Goal: Task Accomplishment & Management: Use online tool/utility

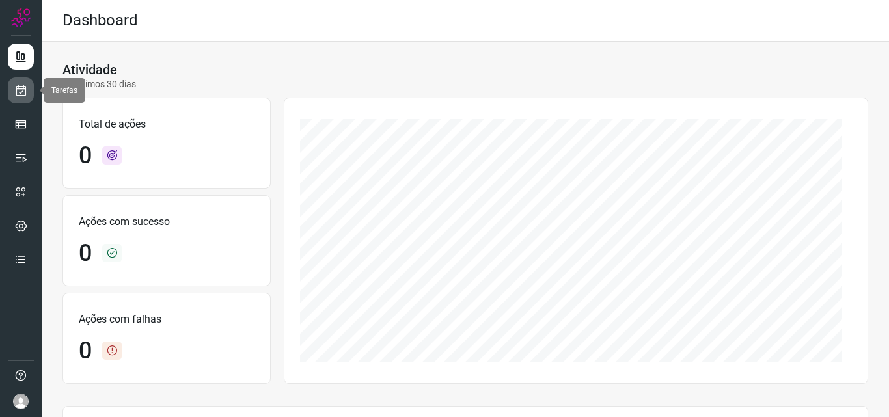
click at [28, 90] on link at bounding box center [21, 90] width 26 height 26
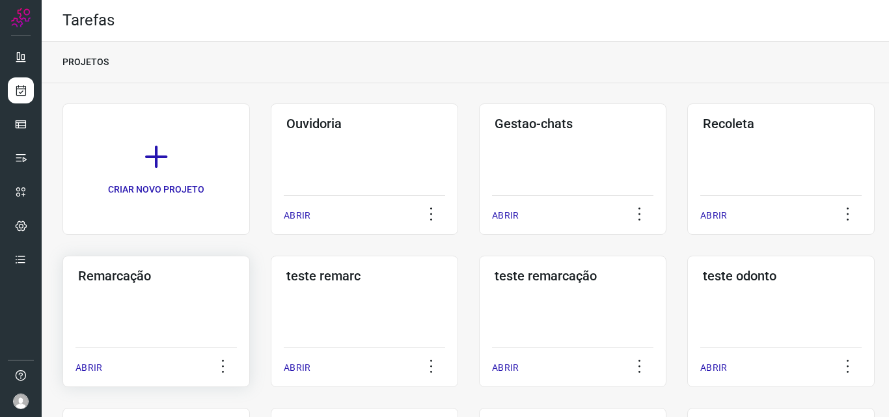
click at [271, 325] on div "Remarcação ABRIR" at bounding box center [364, 321] width 187 height 131
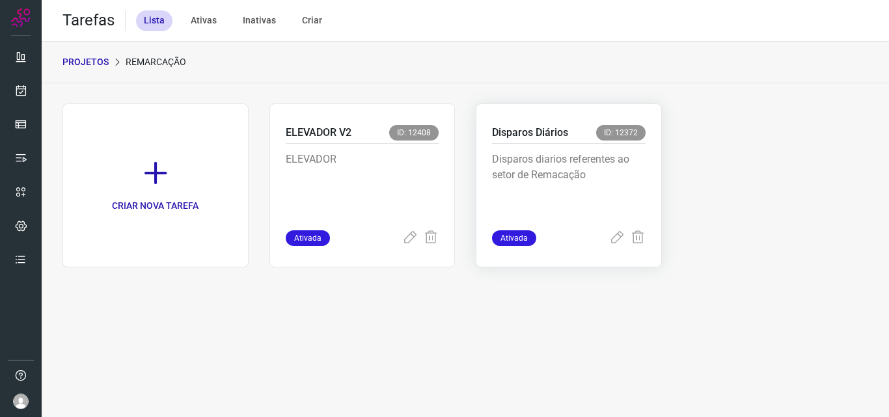
click at [579, 175] on p "Disparos diarios referentes ao setor de Remacação" at bounding box center [569, 184] width 154 height 65
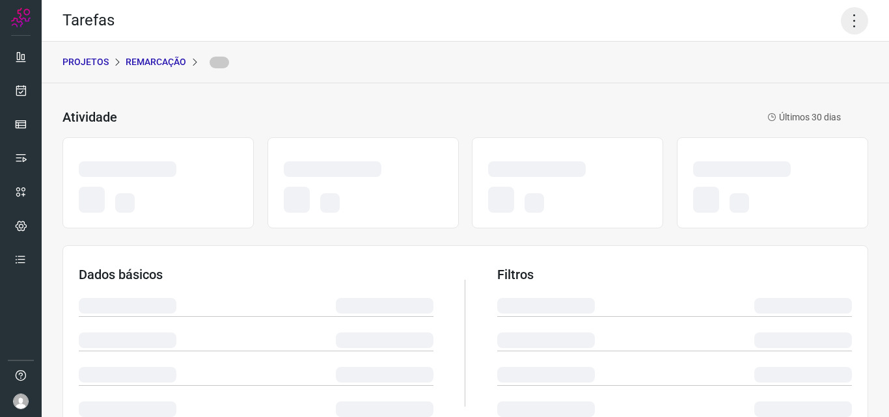
click at [842, 11] on icon at bounding box center [854, 20] width 27 height 27
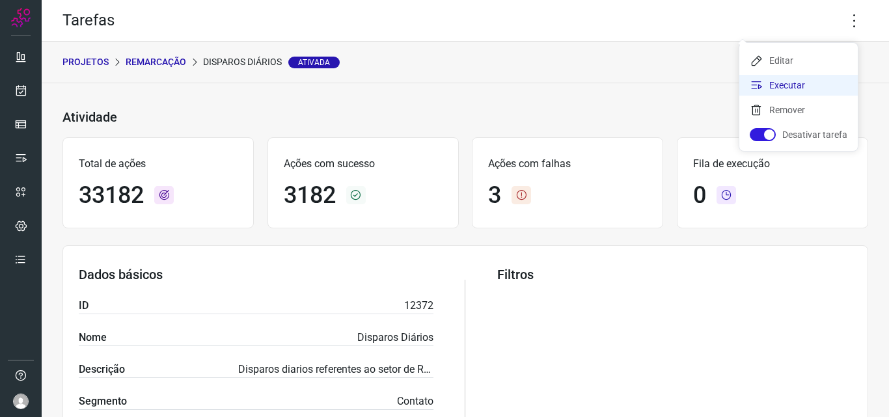
click at [797, 77] on li "Executar" at bounding box center [798, 85] width 118 height 21
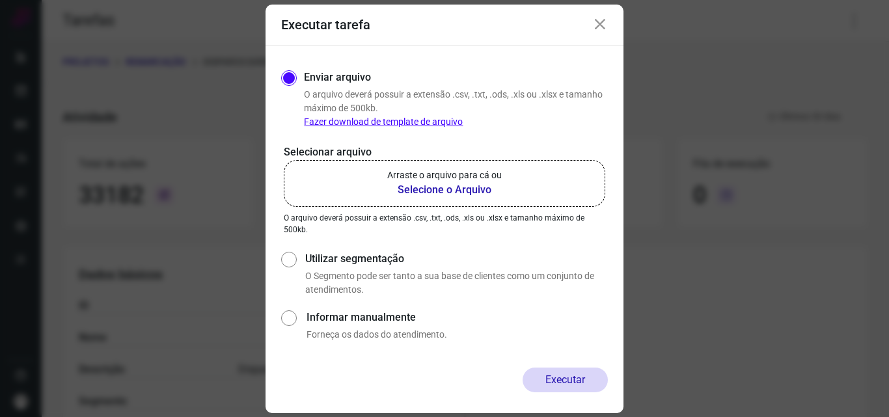
click at [453, 189] on b "Selecione o Arquivo" at bounding box center [444, 190] width 115 height 16
click at [0, 0] on input "Arraste o arquivo para cá ou Selecione o Arquivo" at bounding box center [0, 0] width 0 height 0
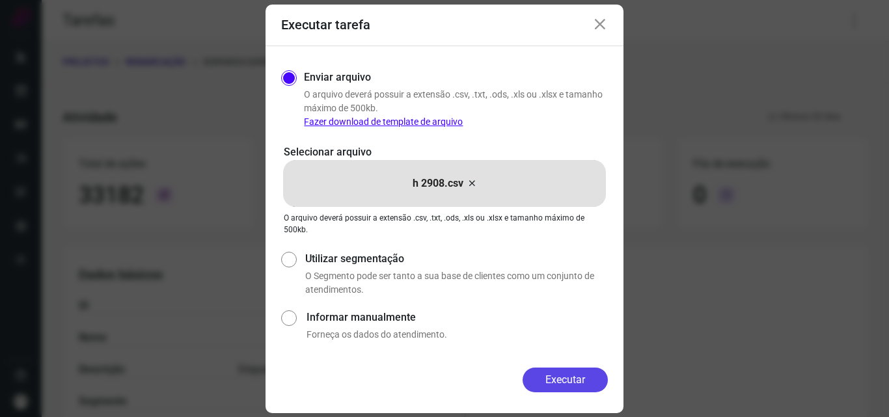
click at [553, 378] on button "Executar" at bounding box center [565, 380] width 85 height 25
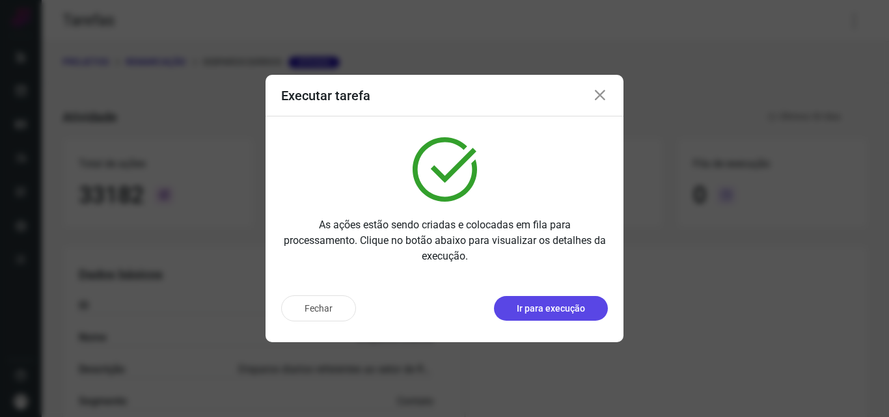
click at [564, 316] on button "Ir para execução" at bounding box center [551, 308] width 114 height 25
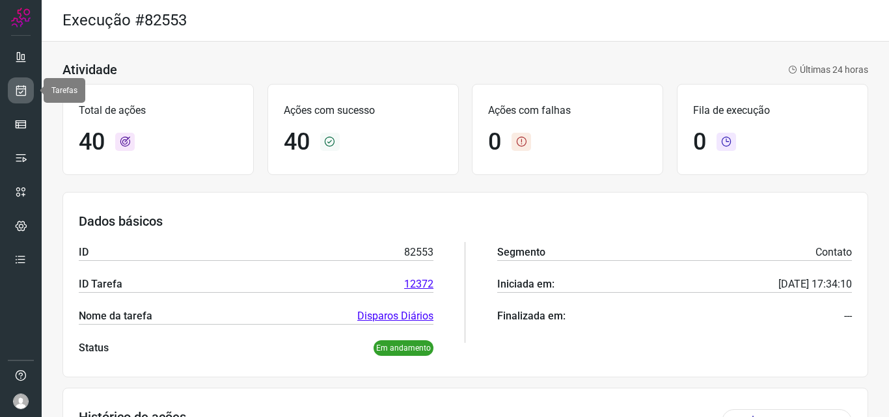
click at [15, 89] on icon at bounding box center [21, 90] width 14 height 13
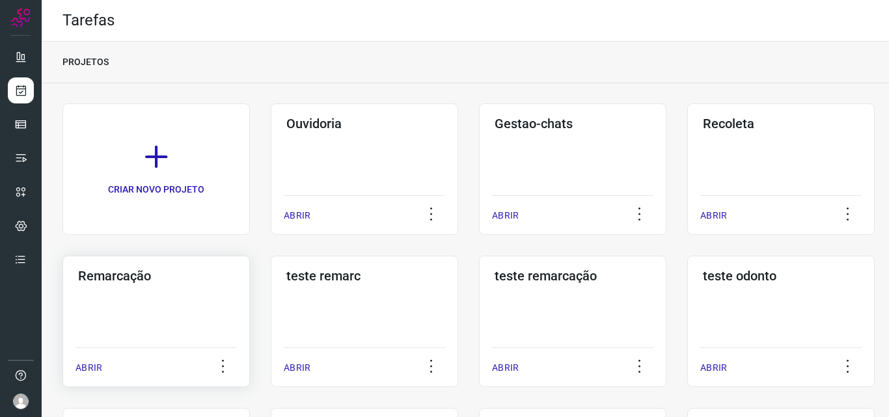
click at [271, 292] on div "Remarcação ABRIR" at bounding box center [364, 321] width 187 height 131
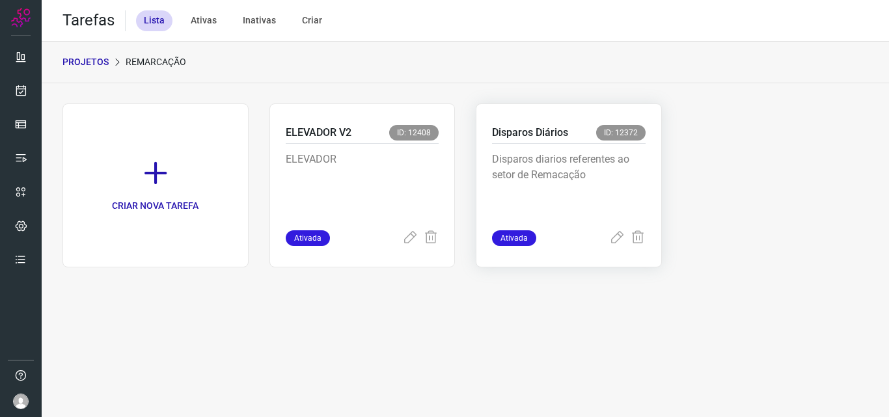
click at [611, 171] on p "Disparos diarios referentes ao setor de Remacação" at bounding box center [569, 184] width 154 height 65
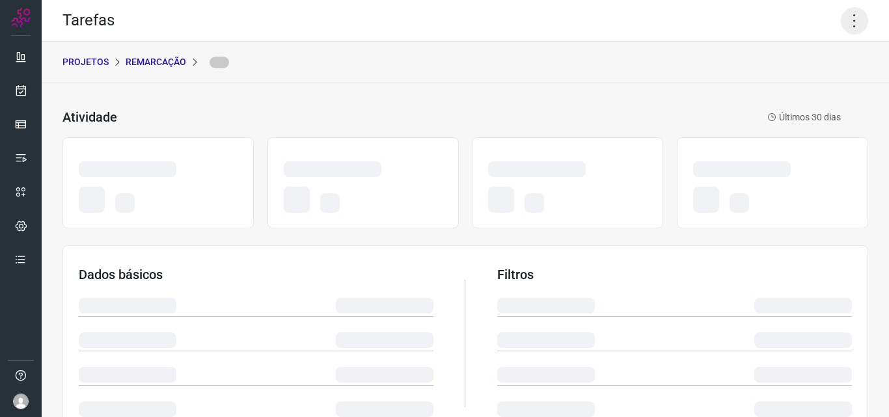
click at [848, 17] on icon at bounding box center [854, 20] width 27 height 27
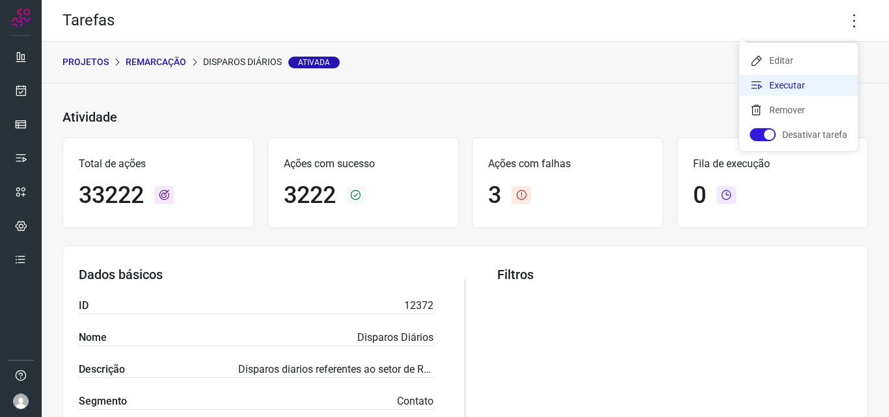
click at [791, 81] on li "Executar" at bounding box center [798, 85] width 118 height 21
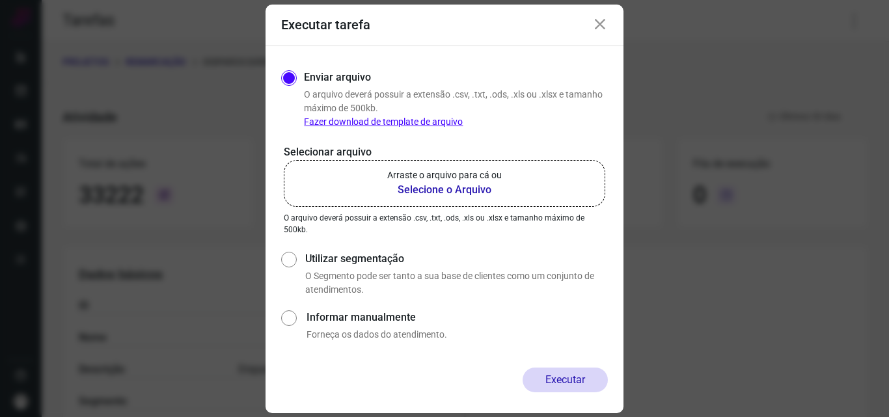
click at [469, 165] on label "Arraste o arquivo para cá ou Selecione o Arquivo" at bounding box center [445, 183] width 322 height 47
click at [0, 0] on input "Arraste o arquivo para cá ou Selecione o Arquivo" at bounding box center [0, 0] width 0 height 0
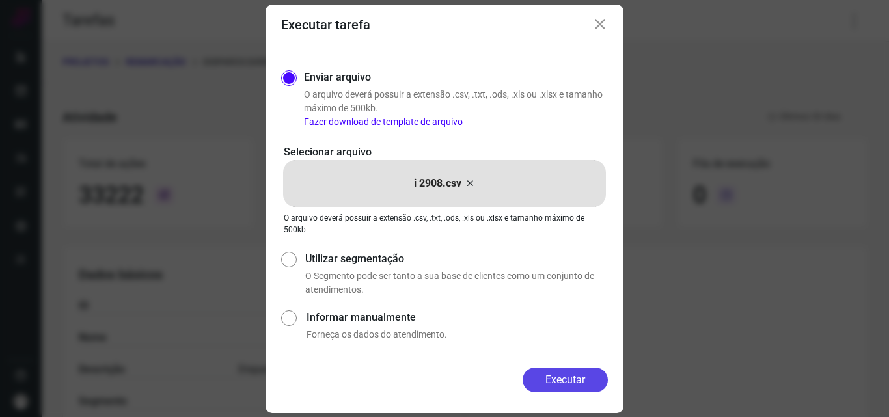
click at [560, 385] on button "Executar" at bounding box center [565, 380] width 85 height 25
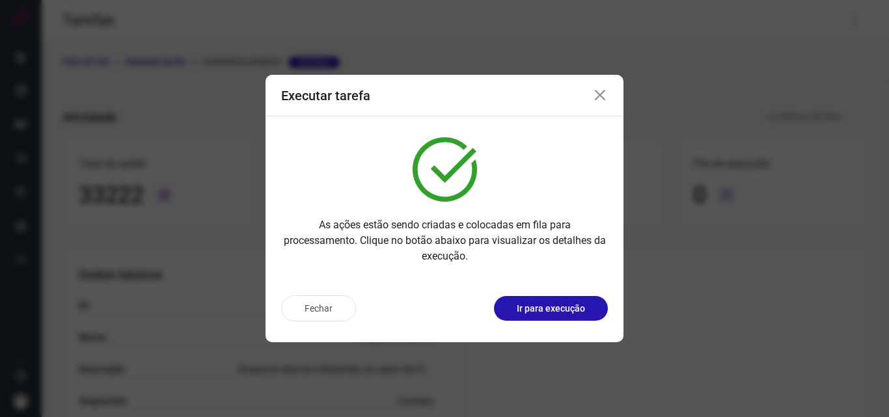
click at [572, 315] on p "Ir para execução" at bounding box center [551, 309] width 68 height 14
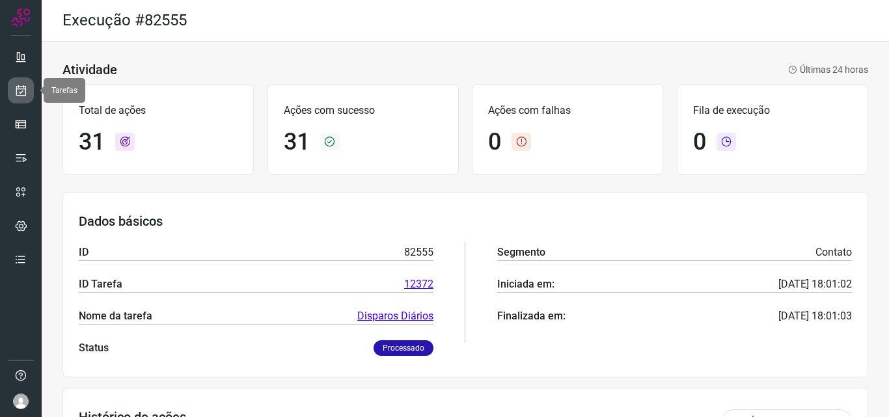
click at [10, 88] on link at bounding box center [21, 90] width 26 height 26
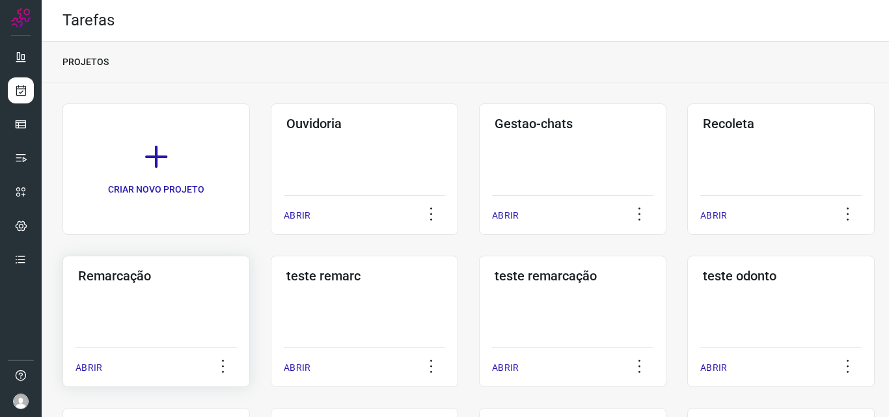
click at [271, 307] on div "Remarcação ABRIR" at bounding box center [364, 321] width 187 height 131
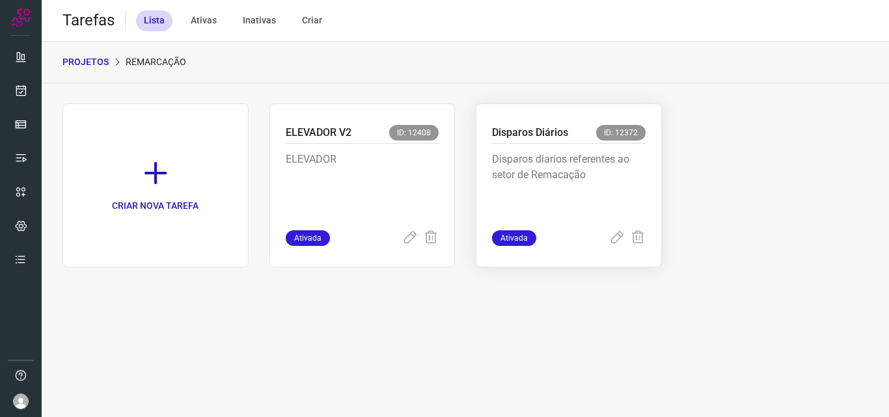
click at [585, 189] on p "Disparos diarios referentes ao setor de Remacação" at bounding box center [569, 184] width 154 height 65
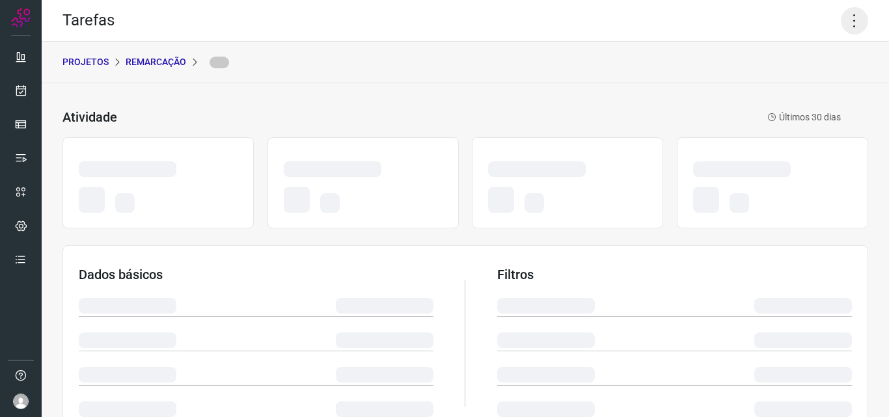
click at [841, 20] on icon at bounding box center [854, 20] width 27 height 27
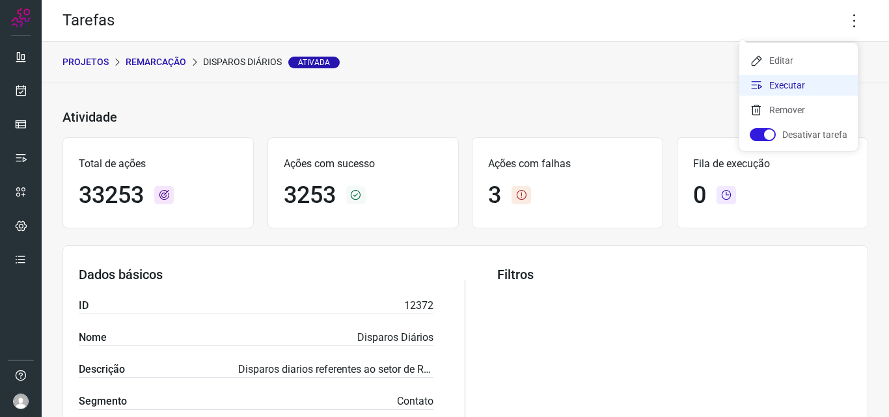
click at [815, 76] on li "Executar" at bounding box center [798, 85] width 118 height 21
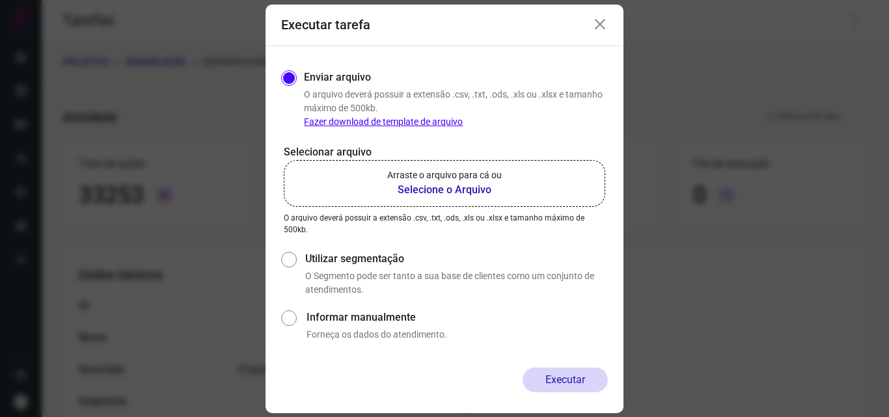
click at [497, 182] on b "Selecione o Arquivo" at bounding box center [444, 190] width 115 height 16
click at [0, 0] on input "Arraste o arquivo para cá ou Selecione o Arquivo" at bounding box center [0, 0] width 0 height 0
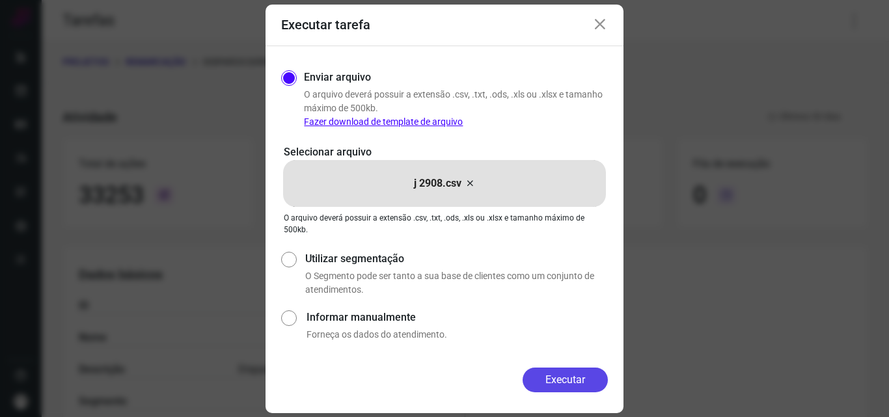
click at [555, 374] on button "Executar" at bounding box center [565, 380] width 85 height 25
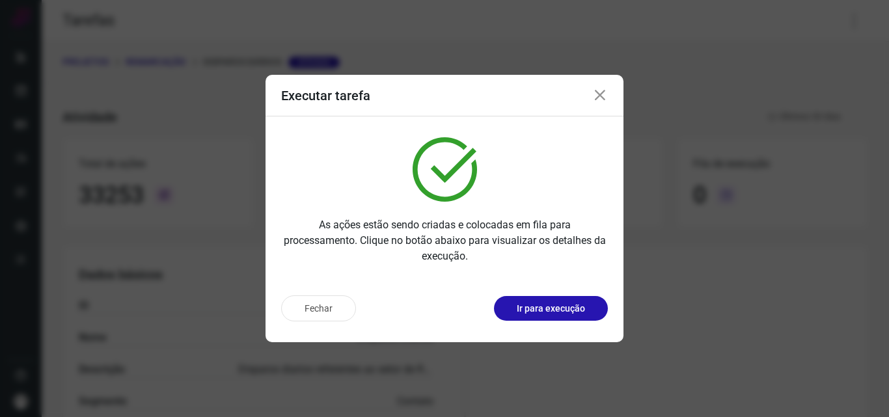
click at [575, 312] on p "Ir para execução" at bounding box center [551, 309] width 68 height 14
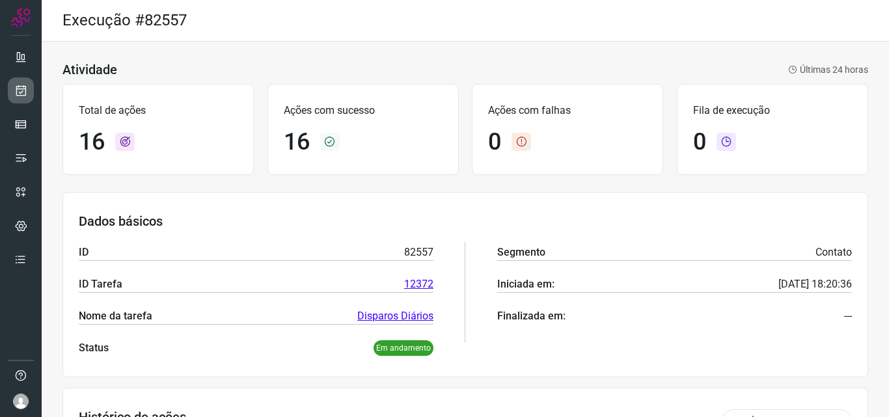
click at [21, 87] on icon at bounding box center [21, 90] width 14 height 13
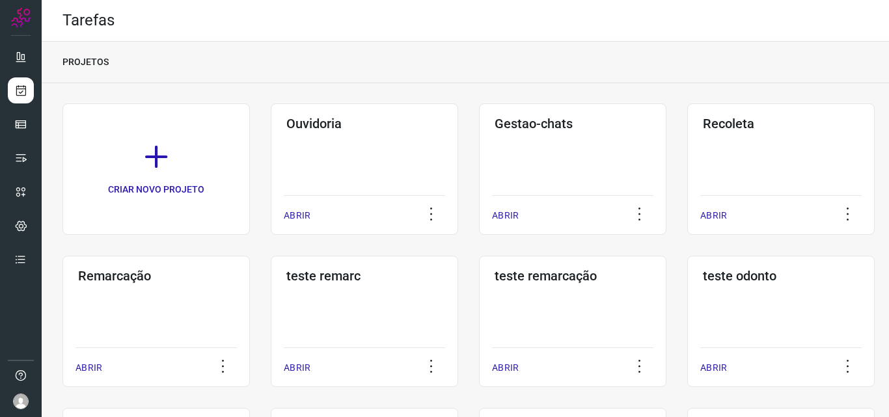
click at [271, 299] on div "Remarcação ABRIR" at bounding box center [364, 321] width 187 height 131
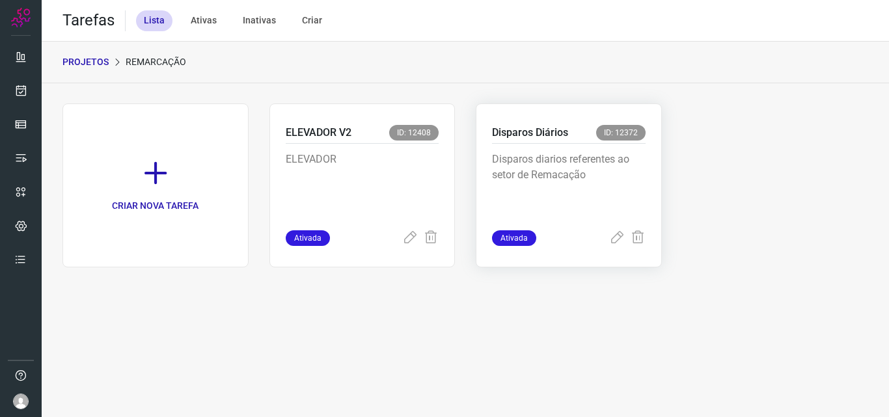
click at [603, 178] on p "Disparos diarios referentes ao setor de Remacação" at bounding box center [569, 184] width 154 height 65
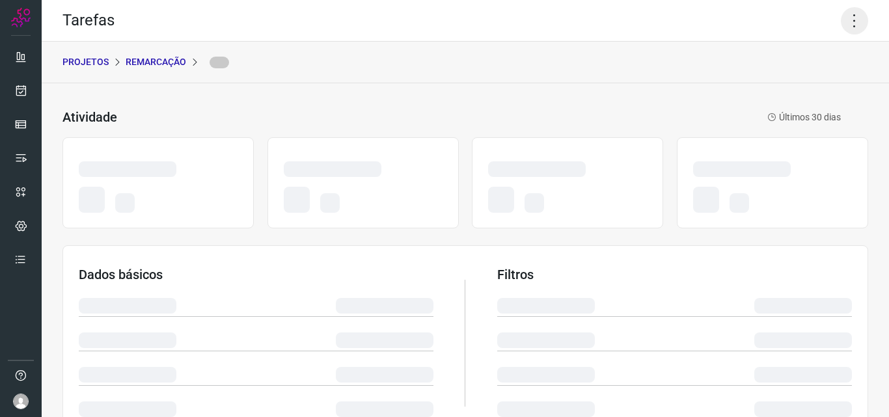
click at [842, 15] on icon at bounding box center [854, 20] width 27 height 27
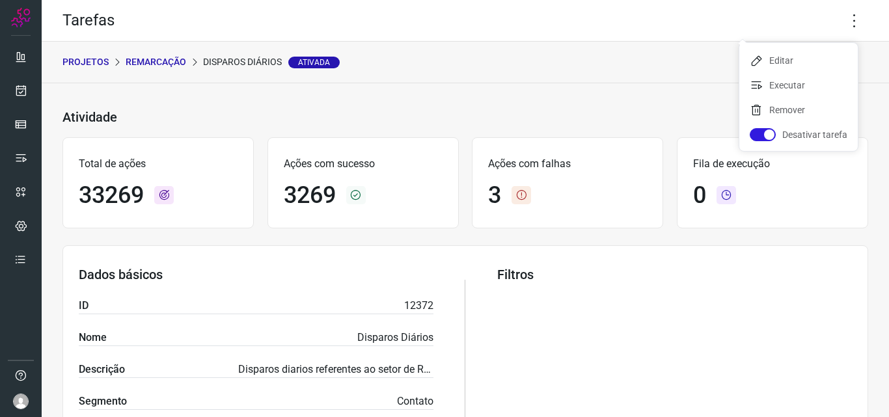
click at [804, 74] on ul "Editar Executar Remover Desativar tarefa" at bounding box center [798, 97] width 118 height 108
click at [796, 88] on li "Executar" at bounding box center [798, 85] width 118 height 21
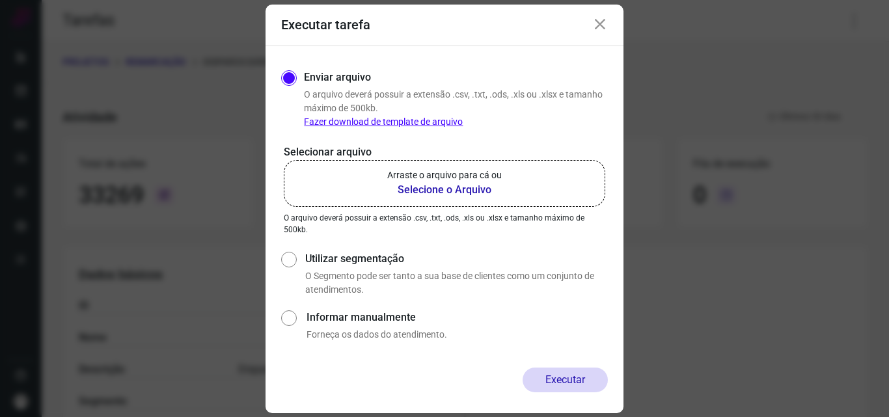
click at [442, 178] on p "Arraste o arquivo para cá ou" at bounding box center [444, 176] width 115 height 14
click at [0, 0] on input "Arraste o arquivo para cá ou Selecione o Arquivo" at bounding box center [0, 0] width 0 height 0
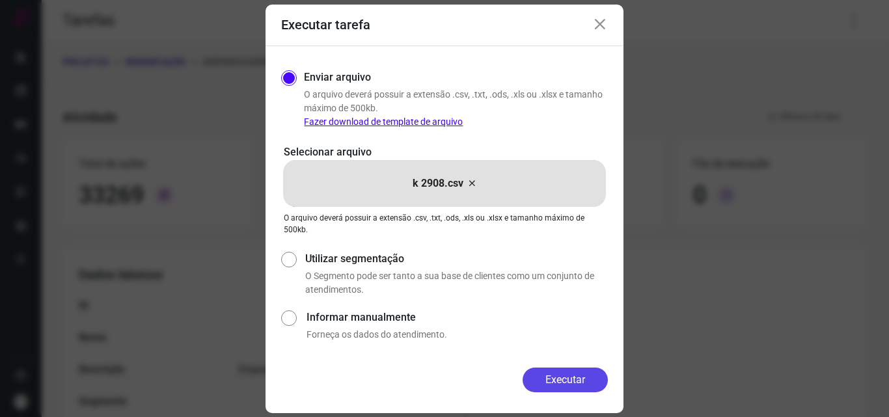
click at [554, 370] on button "Executar" at bounding box center [565, 380] width 85 height 25
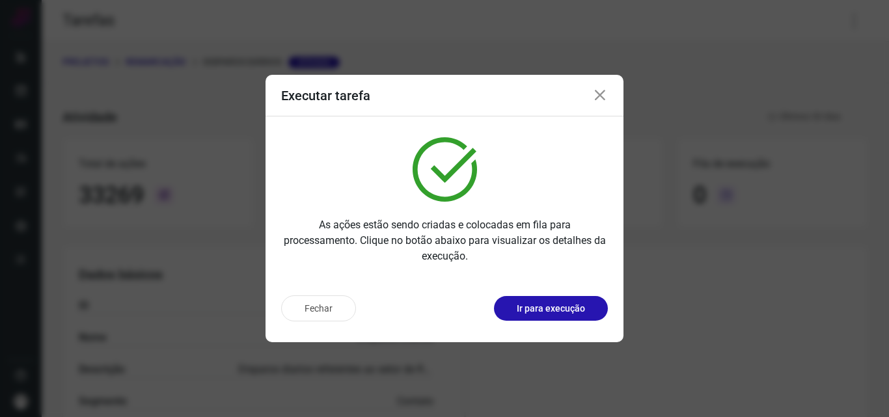
click at [556, 309] on p "Ir para execução" at bounding box center [551, 309] width 68 height 14
